Goal: Check status

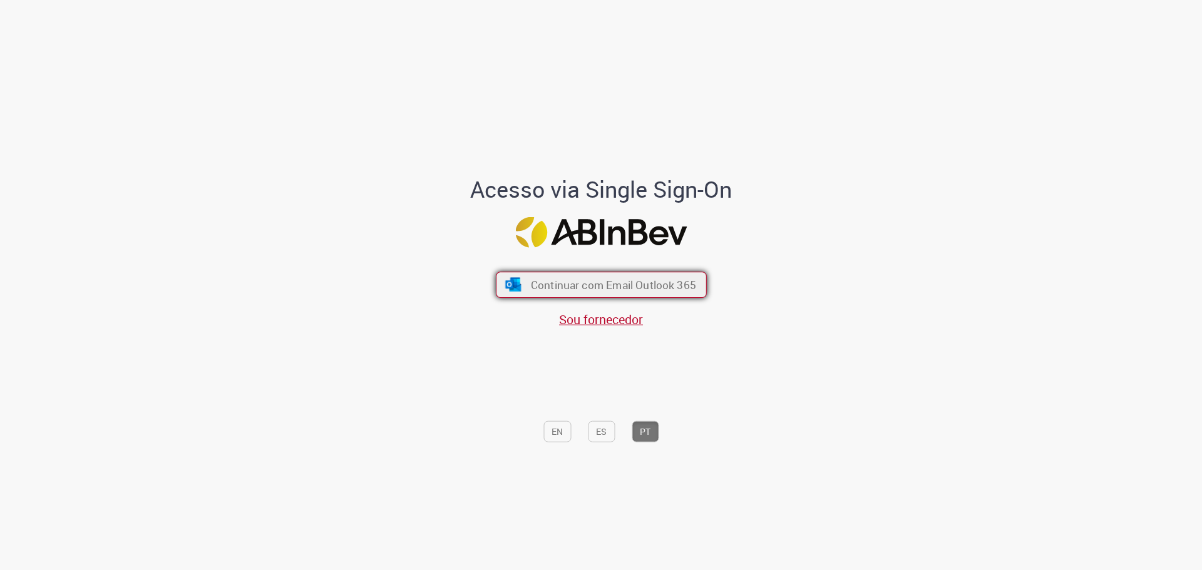
click at [598, 277] on span "Continuar com Email Outlook 365" at bounding box center [612, 284] width 165 height 14
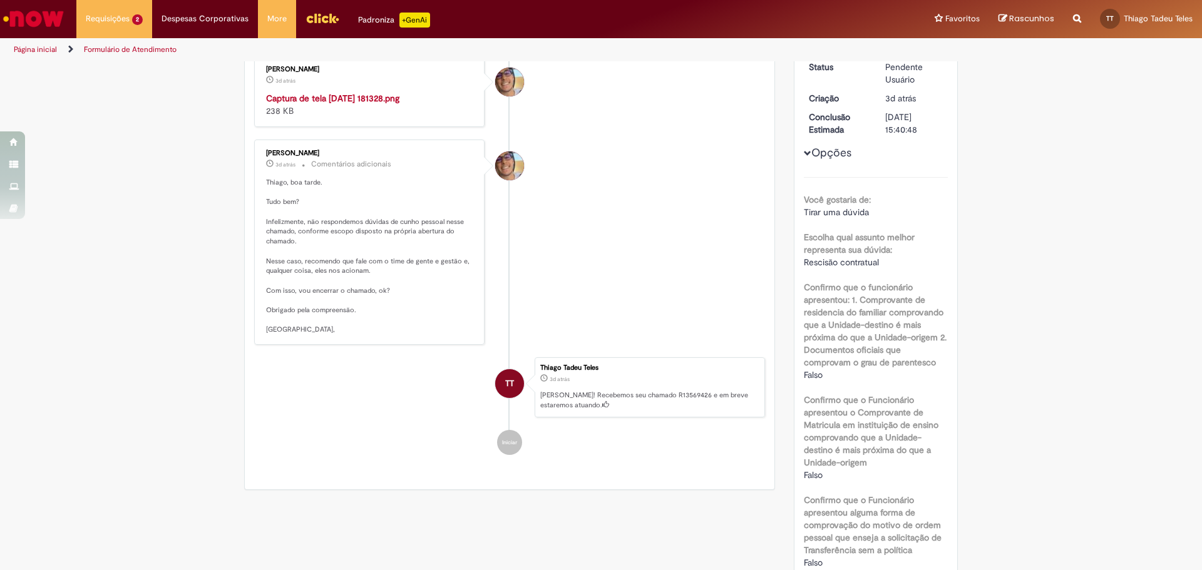
scroll to position [188, 0]
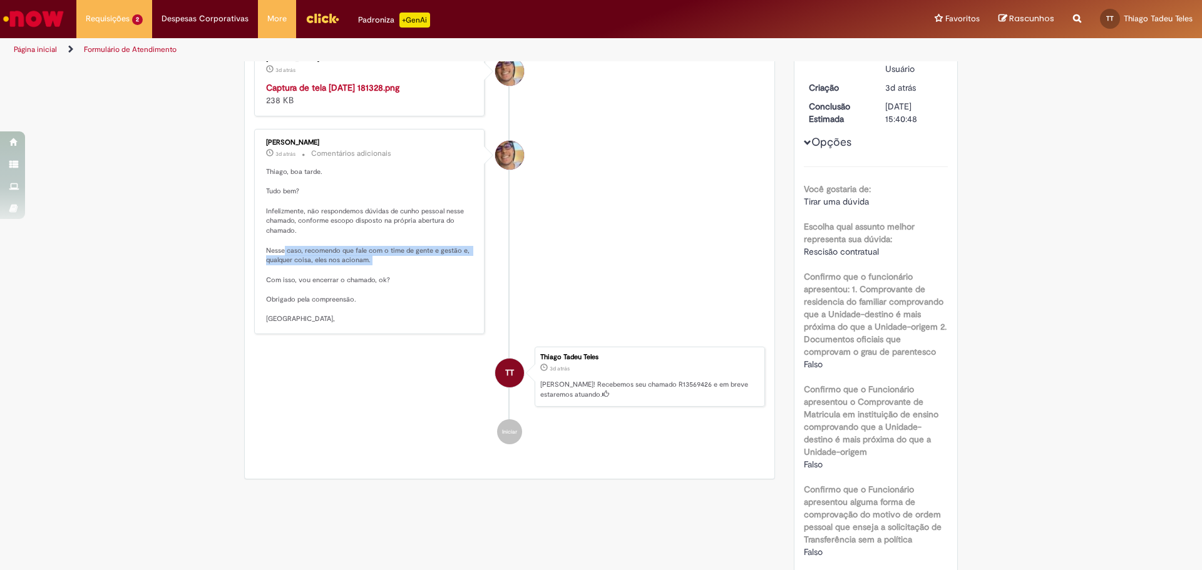
drag, startPoint x: 287, startPoint y: 379, endPoint x: 429, endPoint y: 399, distance: 142.8
click at [429, 324] on p "Thiago, boa tarde. Tudo bem? Infelizmente, não respondemos dúvidas de cunho pes…" at bounding box center [370, 245] width 208 height 157
click at [422, 324] on p "Thiago, boa tarde. Tudo bem? Infelizmente, não respondemos dúvidas de cunho pes…" at bounding box center [370, 245] width 208 height 157
drag, startPoint x: 264, startPoint y: 413, endPoint x: 371, endPoint y: 421, distance: 107.4
click at [371, 324] on p "Thiago, boa tarde. Tudo bem? Infelizmente, não respondemos dúvidas de cunho pes…" at bounding box center [370, 245] width 208 height 157
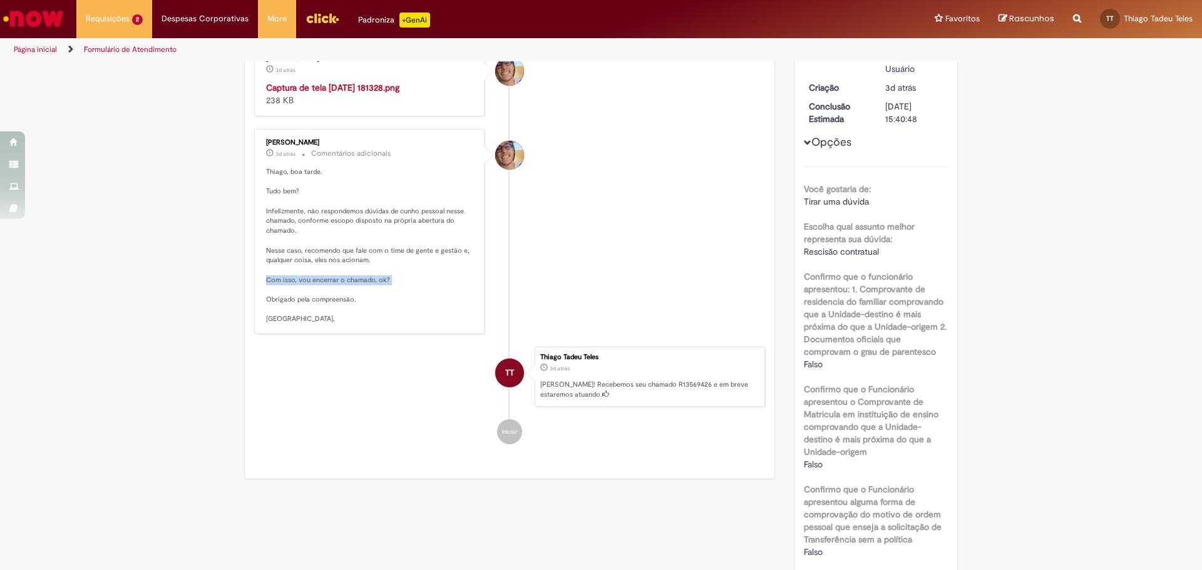
click at [357, 93] on strong "Captura de tela [DATE] 181328.png" at bounding box center [332, 87] width 133 height 11
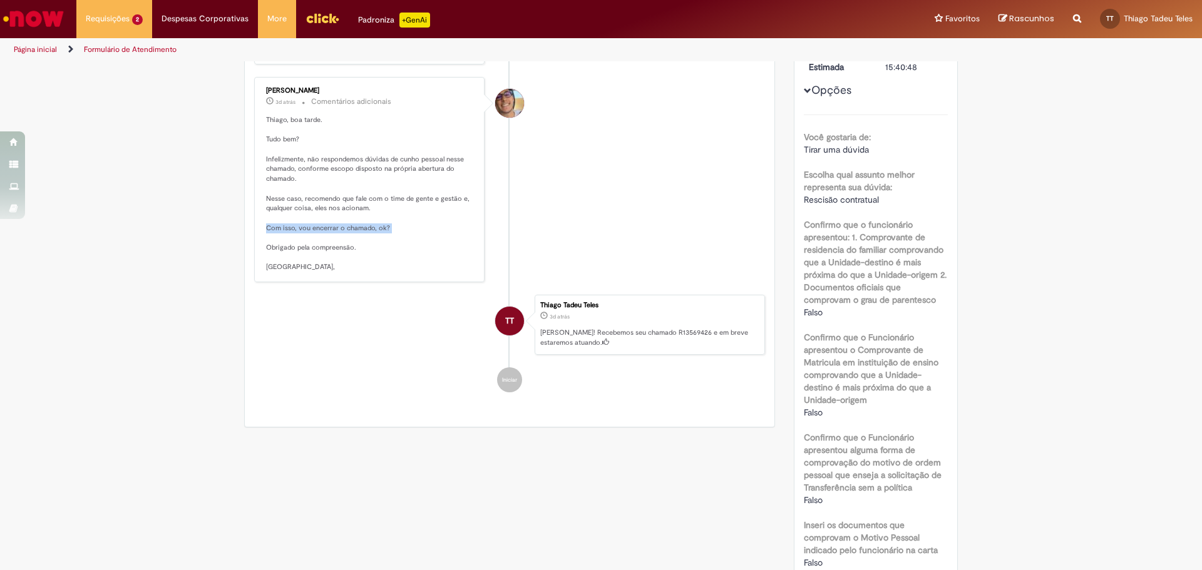
scroll to position [0, 0]
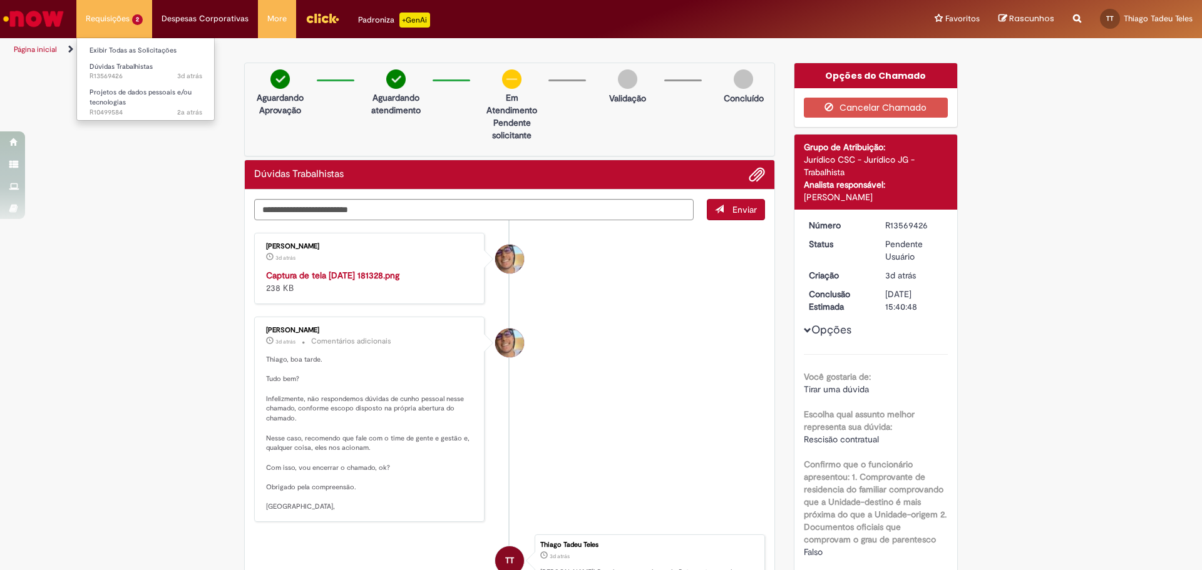
click at [96, 18] on li "Requisições 2 Exibir Todas as Solicitações Dúvidas Trabalhistas 3d atrás 3 dias…" at bounding box center [114, 19] width 76 height 38
click at [135, 70] on span "Dúvidas Trabalhistas" at bounding box center [121, 66] width 63 height 9
click at [279, 294] on div "Captura de tela [DATE] 181328.png 238 KB" at bounding box center [370, 281] width 208 height 25
drag, startPoint x: 98, startPoint y: 549, endPoint x: 93, endPoint y: 557, distance: 8.7
